Goal: Communication & Community: Answer question/provide support

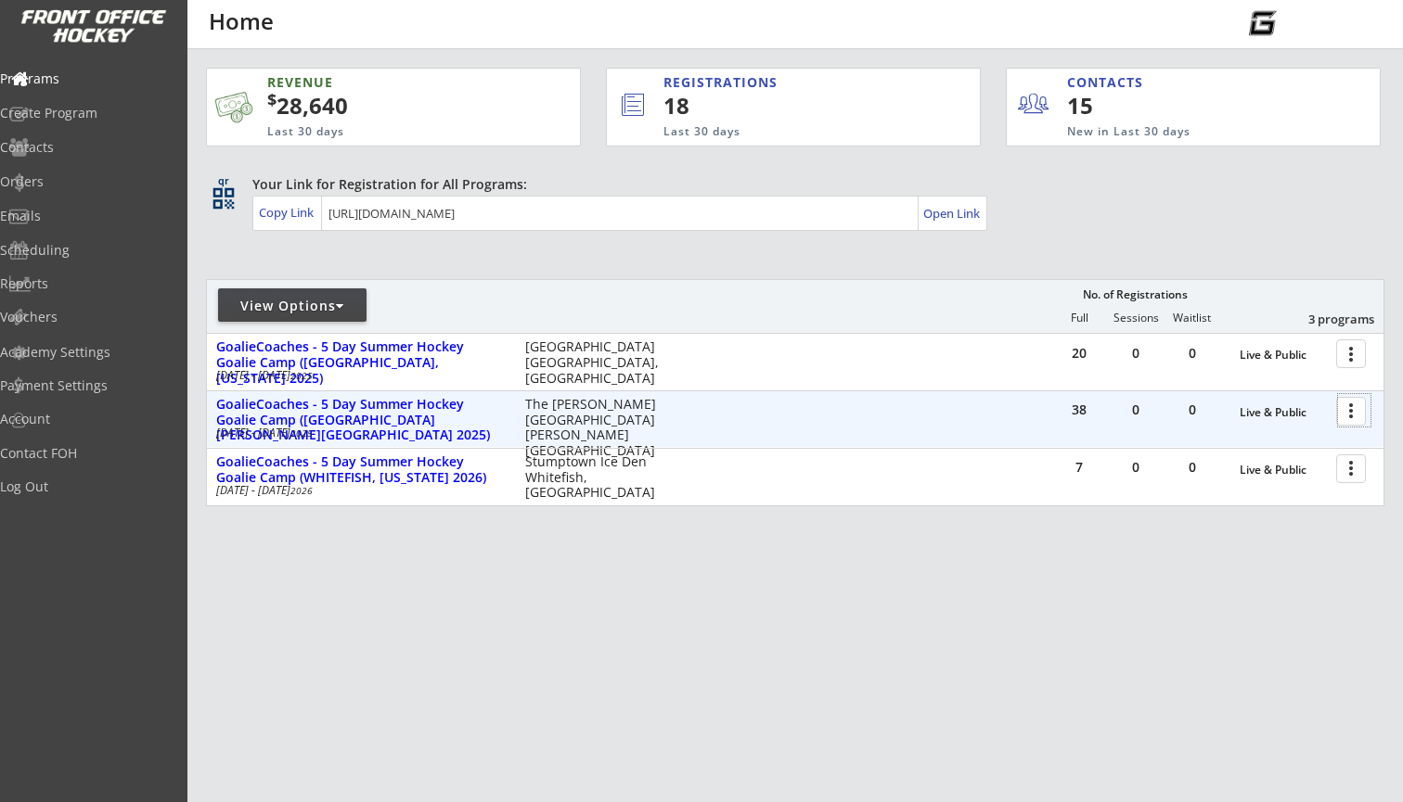
click at [1356, 410] on div at bounding box center [1354, 410] width 32 height 32
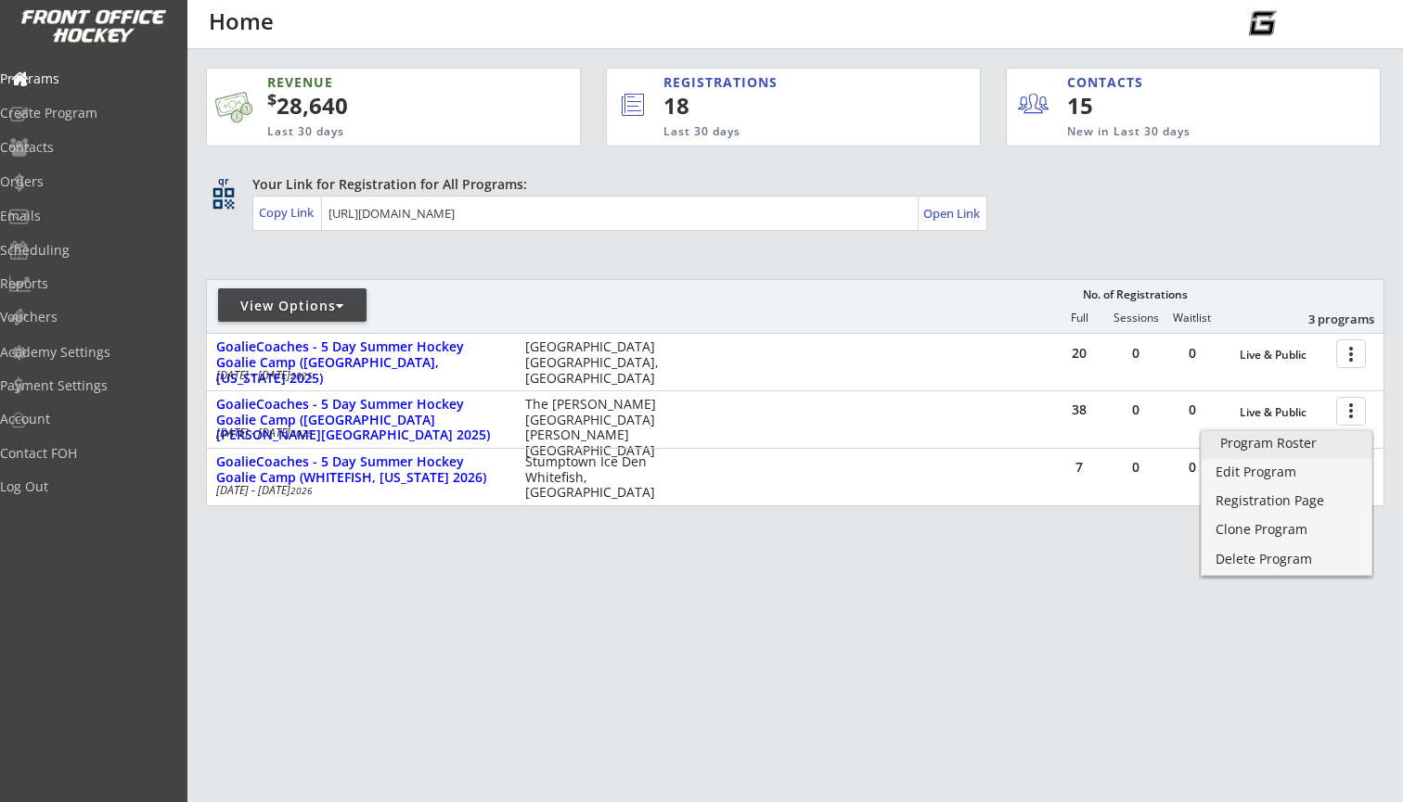
click at [1289, 447] on div "Program Roster" at bounding box center [1286, 443] width 133 height 13
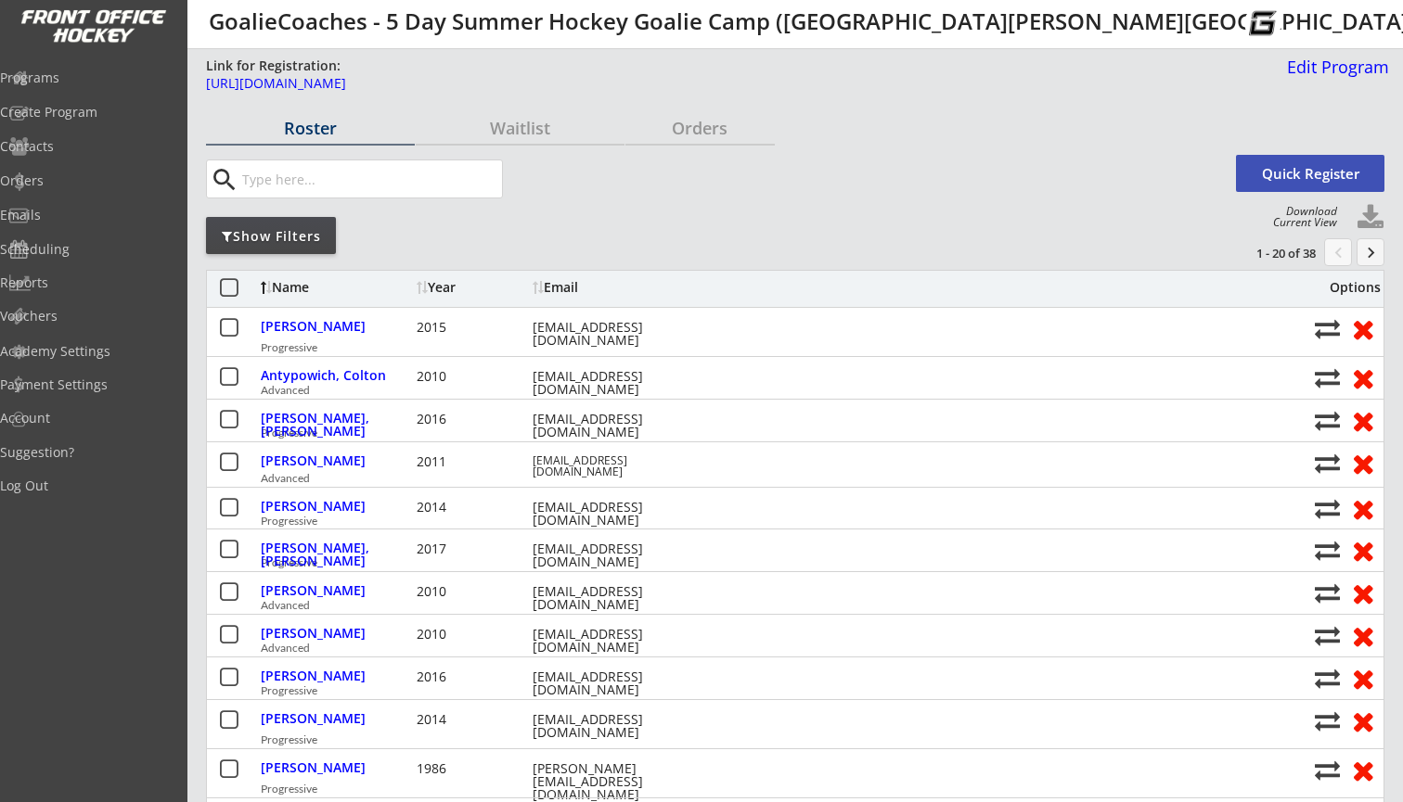
click at [229, 294] on button at bounding box center [228, 288] width 23 height 23
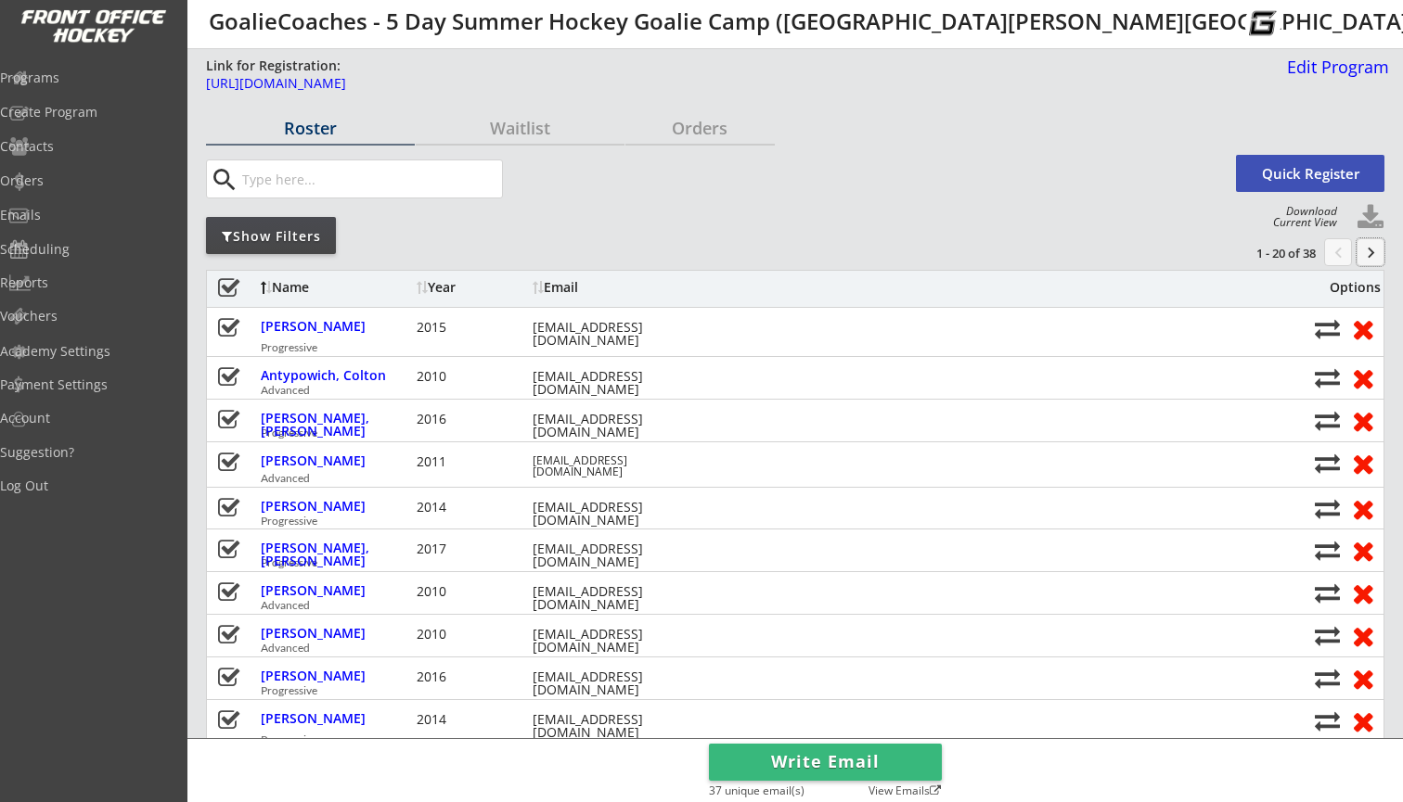
click at [1372, 254] on button "keyboard_arrow_right" at bounding box center [1370, 252] width 28 height 28
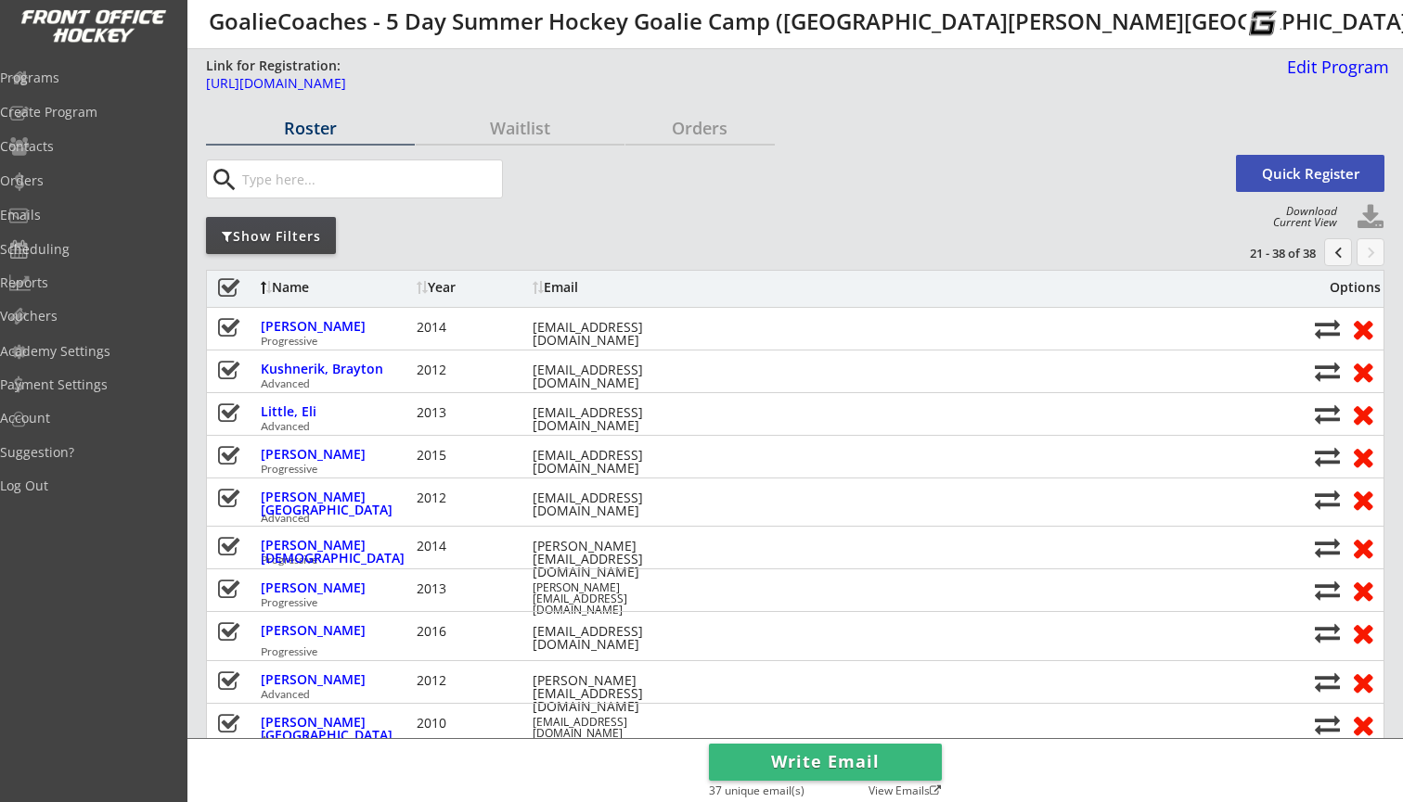
click at [880, 763] on button "Write Email" at bounding box center [825, 762] width 233 height 37
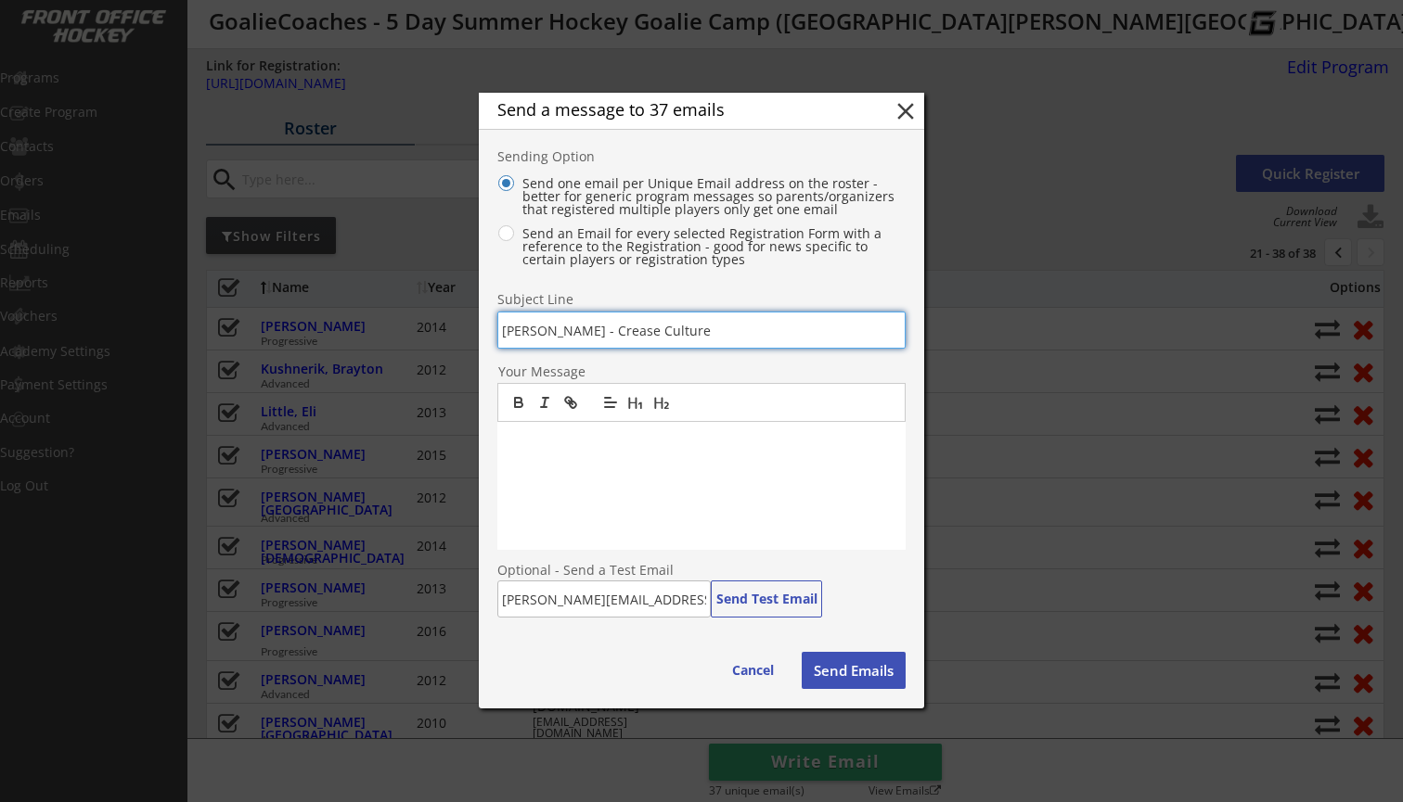
type input "[PERSON_NAME] - Crease Culture"
click at [541, 444] on p at bounding box center [701, 441] width 380 height 17
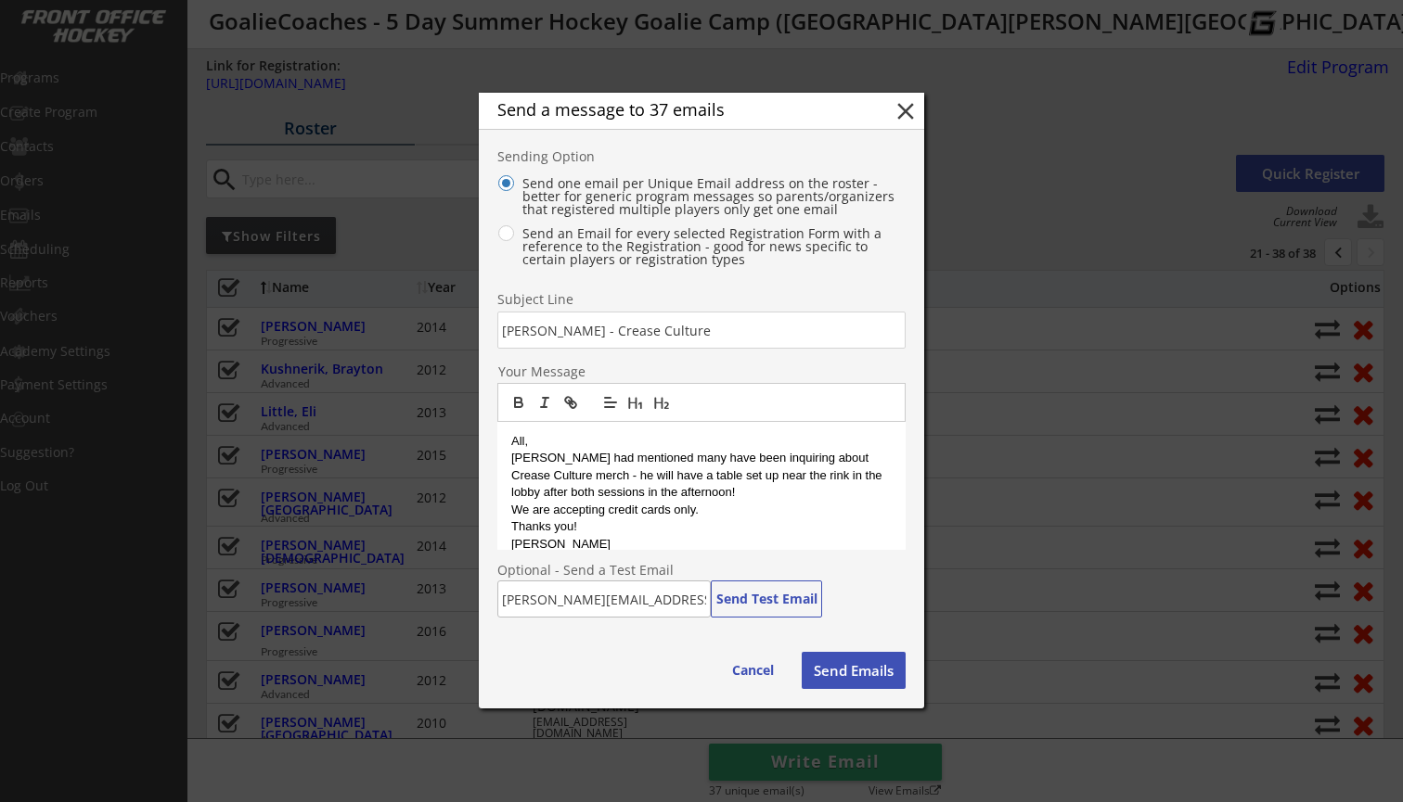
click at [549, 524] on p "Thanks you!" at bounding box center [701, 527] width 380 height 17
click at [629, 455] on p "[PERSON_NAME] had mentioned many have been inquiring about Crease Culture merch…" at bounding box center [701, 475] width 380 height 51
click at [719, 486] on p "[PERSON_NAME] had mentioned that many have been inquiring about Crease Culture …" at bounding box center [701, 475] width 380 height 51
click at [805, 476] on p "[PERSON_NAME] had mentioned that many have been inquiring about Crease Culture …" at bounding box center [701, 475] width 380 height 51
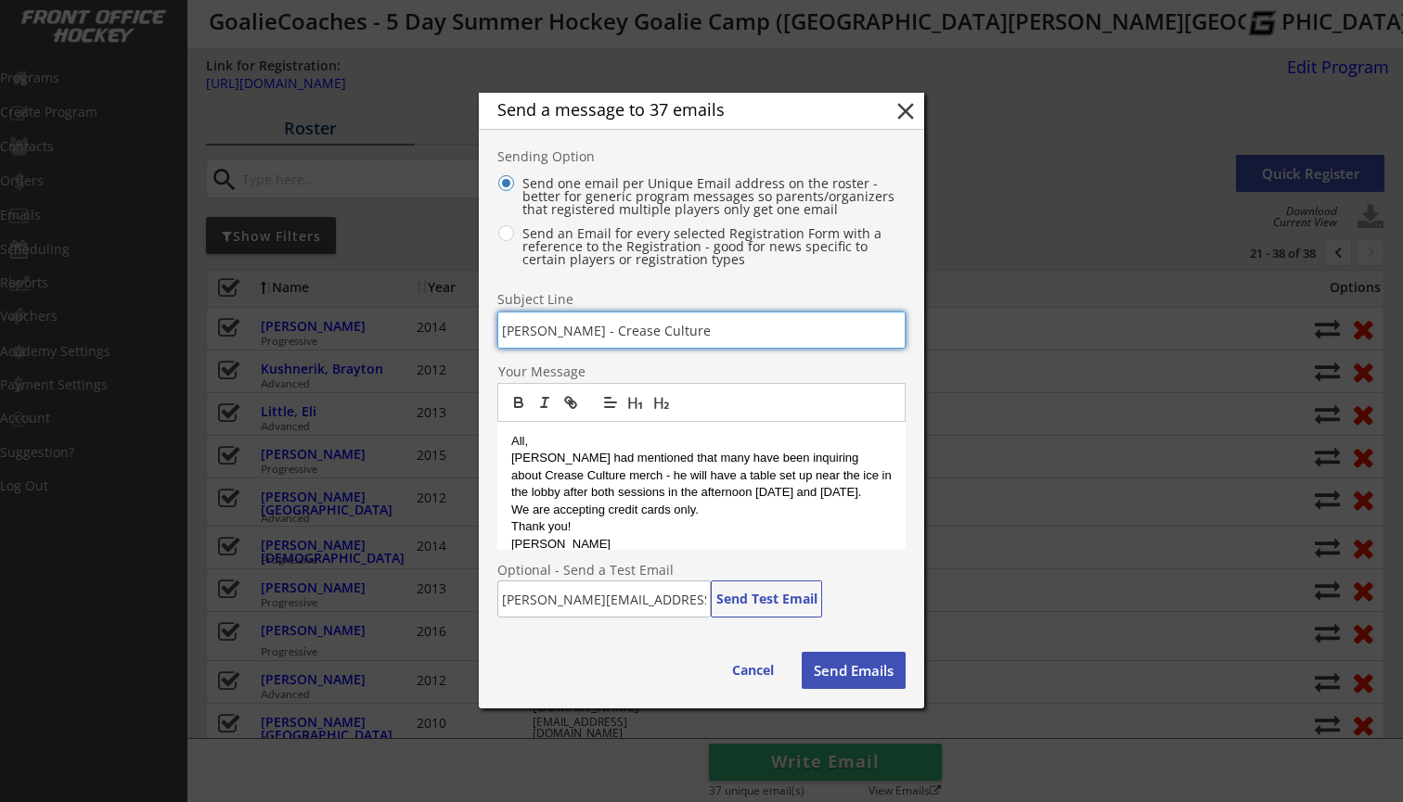
click at [697, 336] on input "input" at bounding box center [701, 330] width 408 height 37
click at [696, 336] on input "input" at bounding box center [701, 330] width 408 height 37
type input "[PERSON_NAME] - Crease Culture gear"
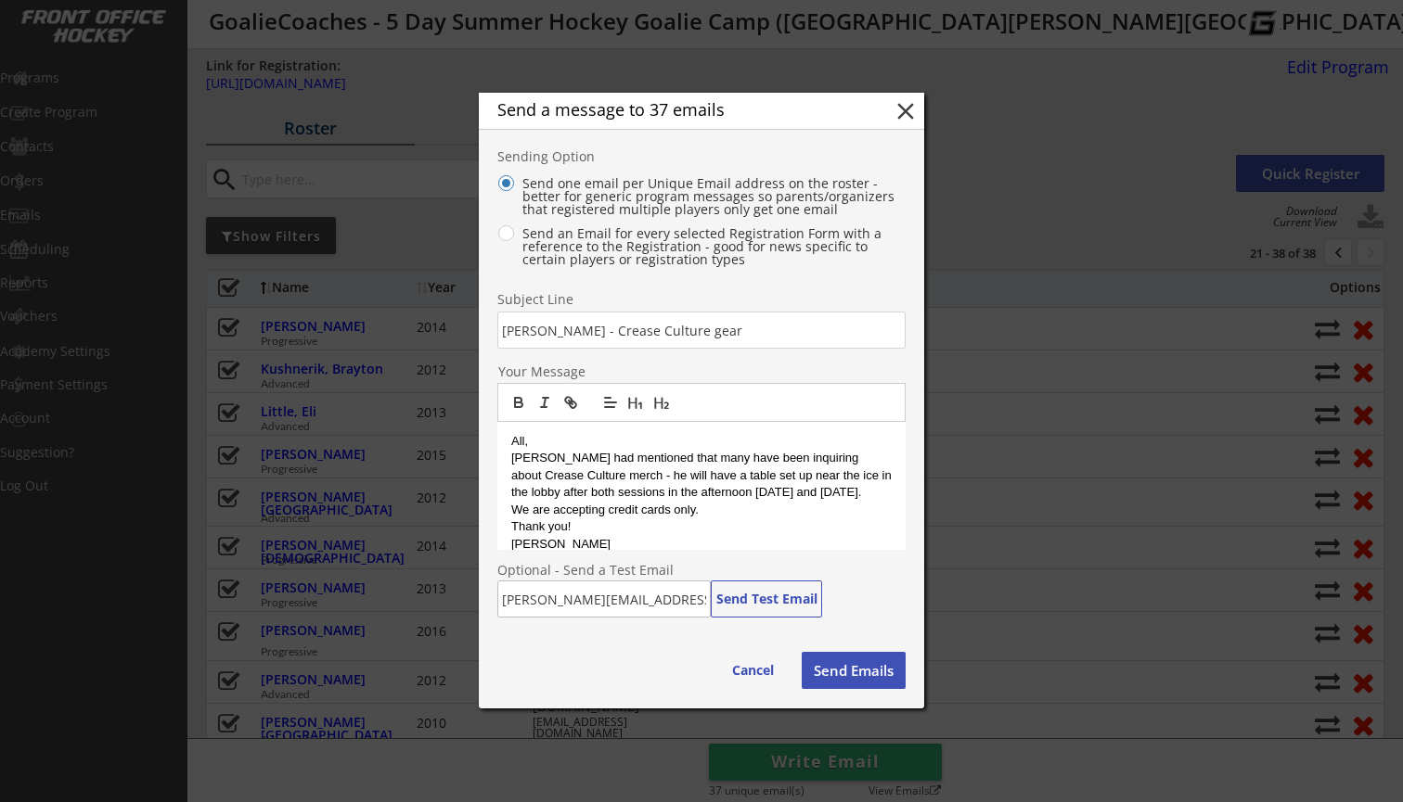
click at [868, 474] on p "[PERSON_NAME] had mentioned that many have been inquiring about Crease Culture …" at bounding box center [701, 475] width 380 height 51
click at [809, 490] on p "[PERSON_NAME] had mentioned that many have been inquiring about Crease Culture …" at bounding box center [701, 475] width 380 height 51
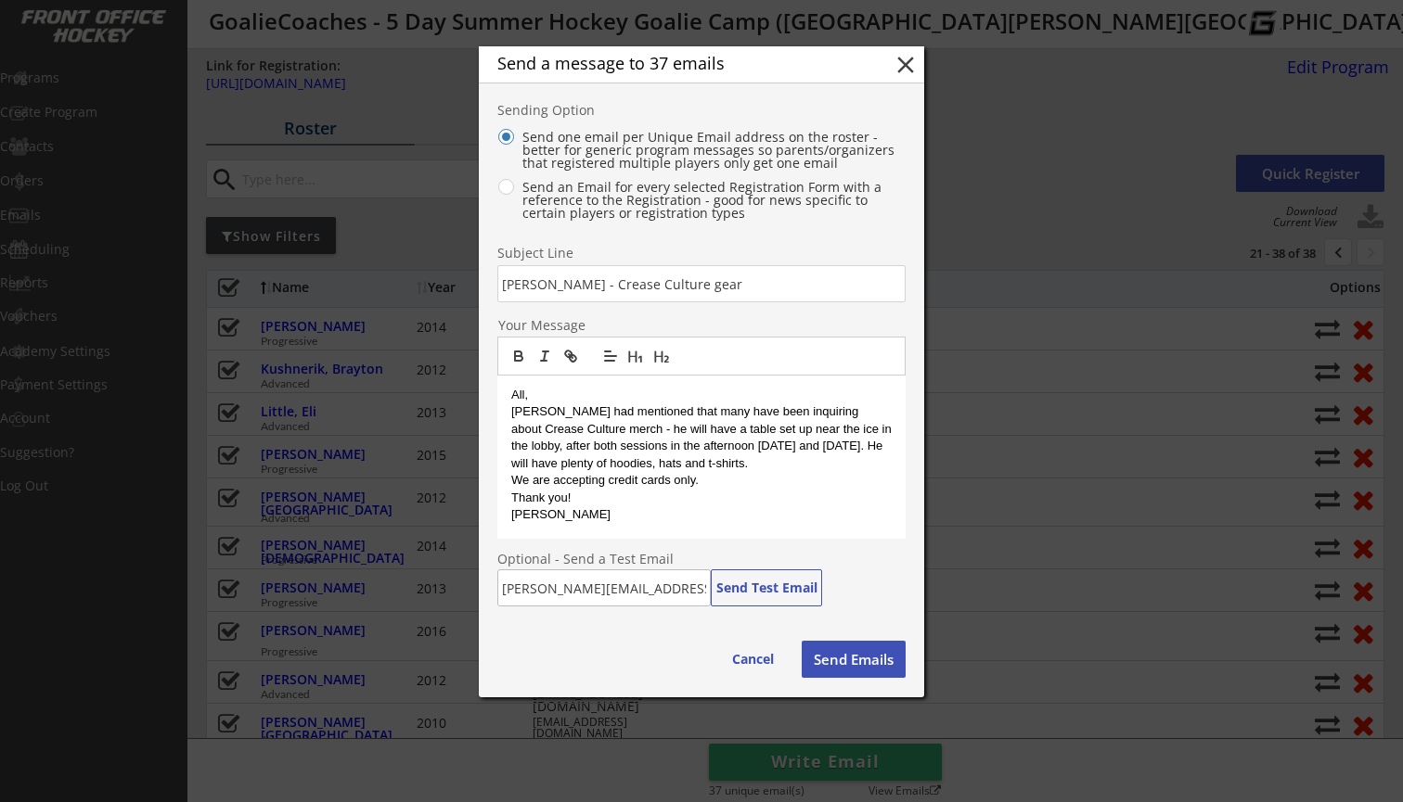
click at [848, 656] on button "Send Emails" at bounding box center [853, 659] width 104 height 37
